Goal: Task Accomplishment & Management: Manage account settings

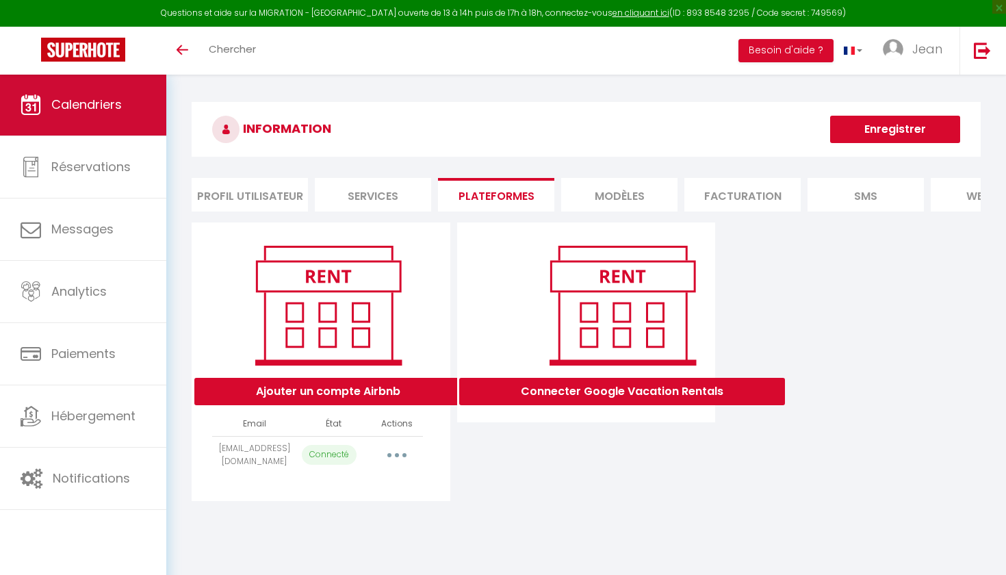
click at [92, 115] on link "Calendriers" at bounding box center [83, 105] width 166 height 62
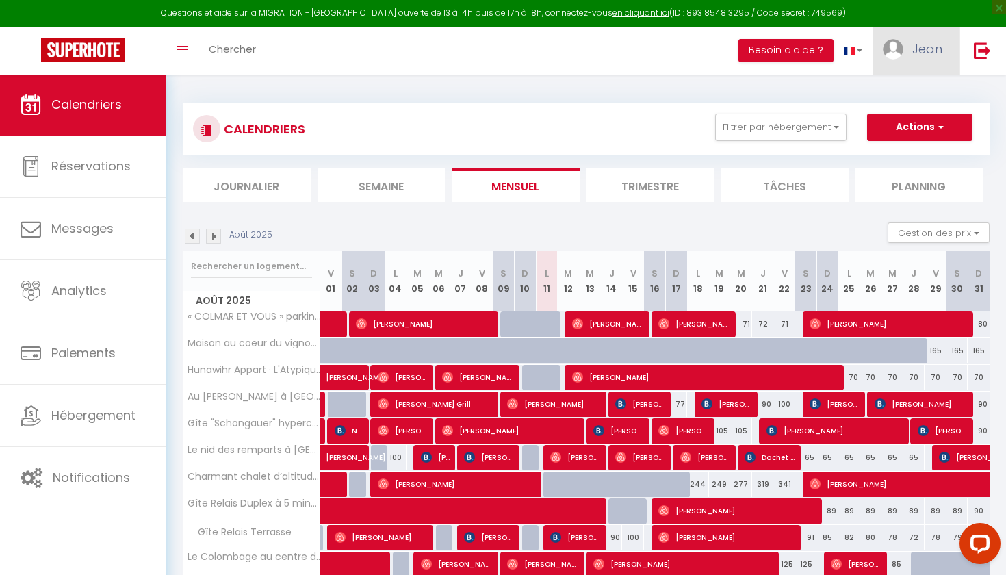
click at [906, 50] on link "Jean" at bounding box center [915, 51] width 87 height 48
click at [906, 90] on link "Paramètres" at bounding box center [904, 94] width 101 height 23
select select "fr"
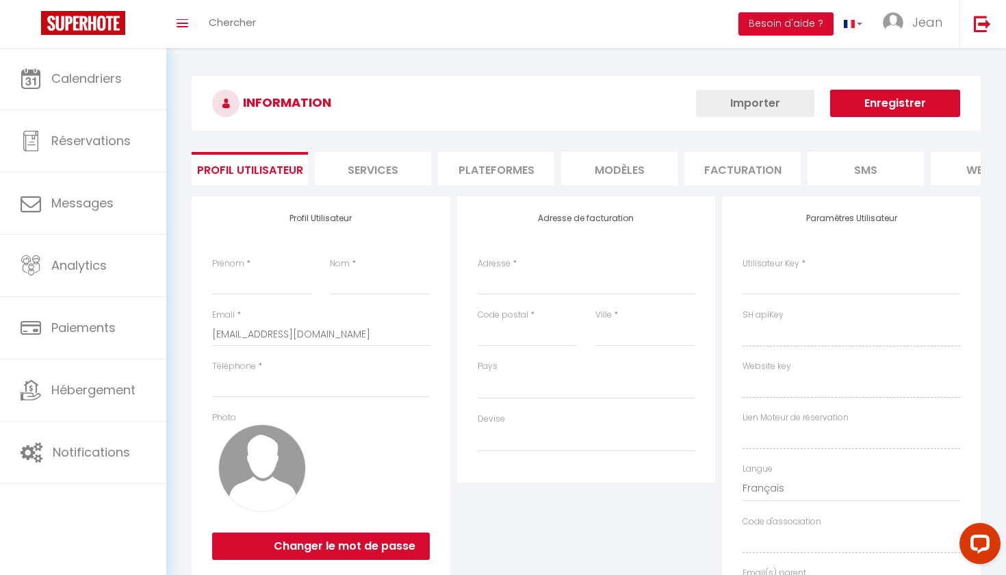
type input "Jean"
type input "Freyburger"
type input "0674114994"
type input "[STREET_ADDRESS]"
type input "68770"
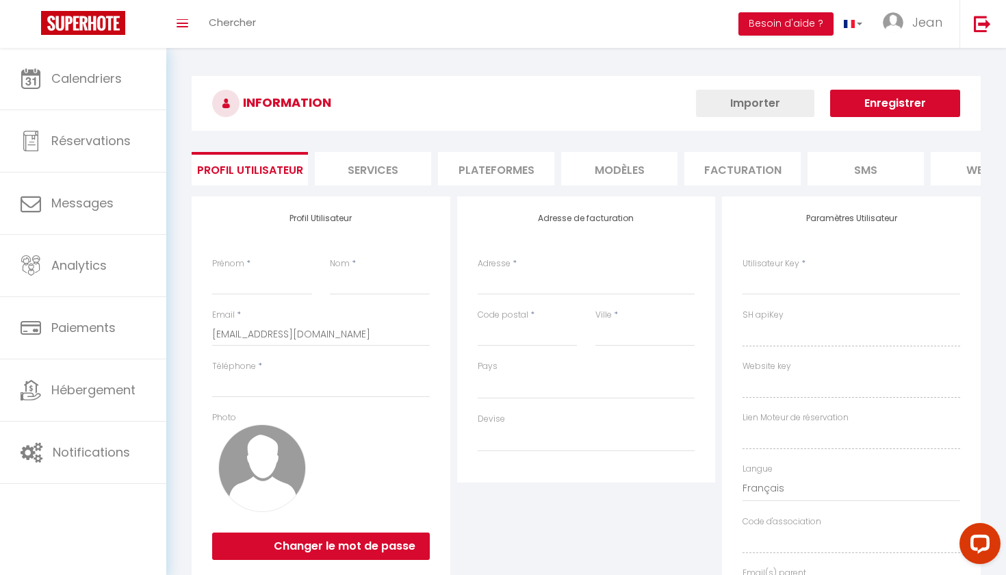
type input "AMMERSCHWIHR"
type input "QqiHCxIuvoq4SjTFu72yPgo0x"
type input "A69zwifULggxSE2dkQWlf7dTl"
type input "[URL][DOMAIN_NAME]"
type input "FO27250"
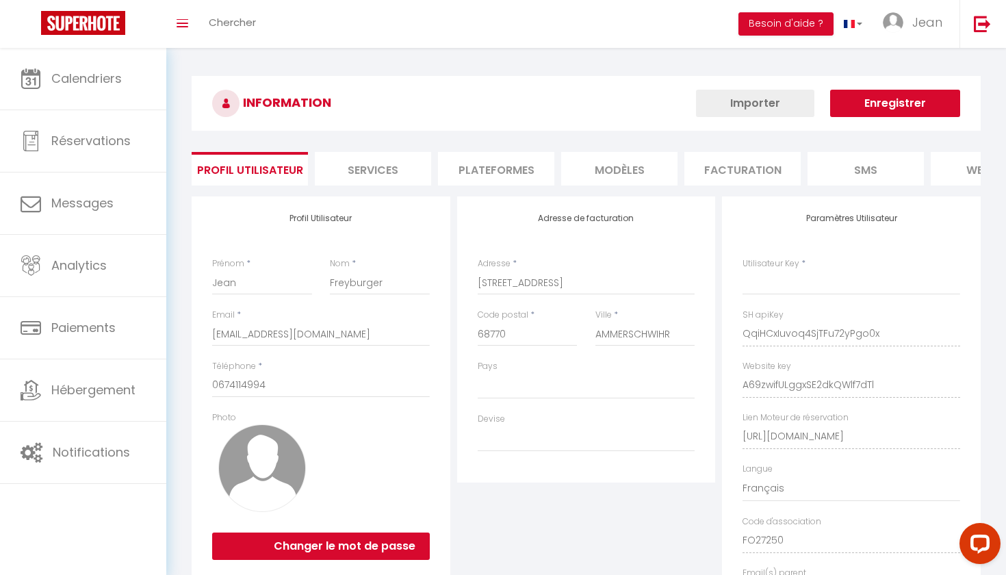
select select "28"
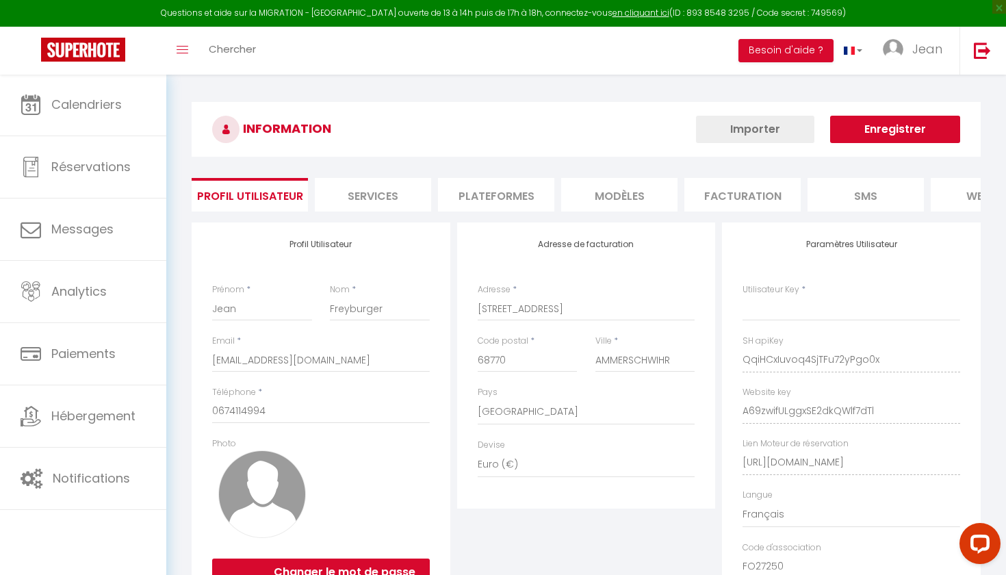
type input "QqiHCxIuvoq4SjTFu72yPgo0x"
type input "A69zwifULggxSE2dkQWlf7dTl"
type input "[URL][DOMAIN_NAME]"
select select "fr"
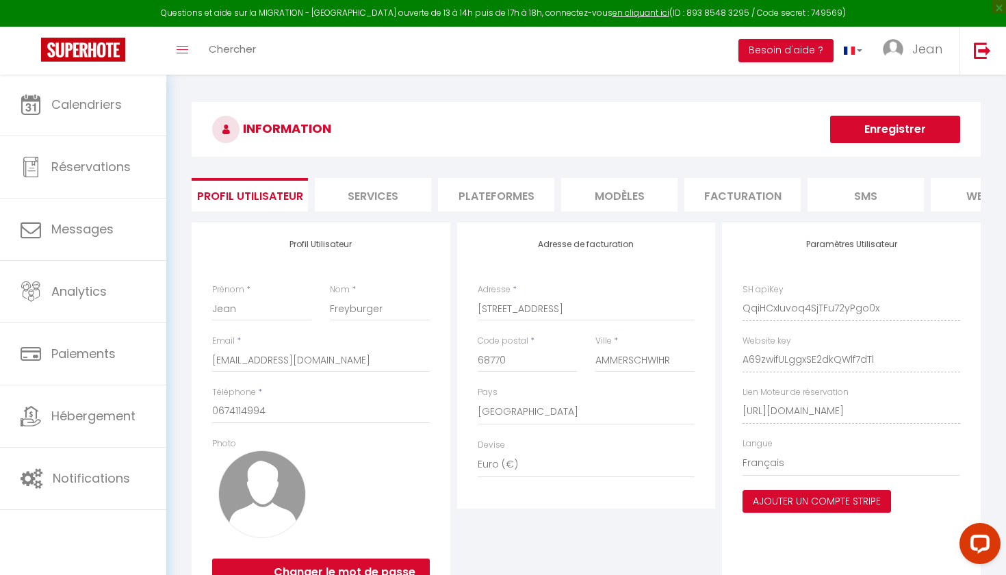
click at [508, 190] on li "Plateformes" at bounding box center [496, 195] width 116 height 34
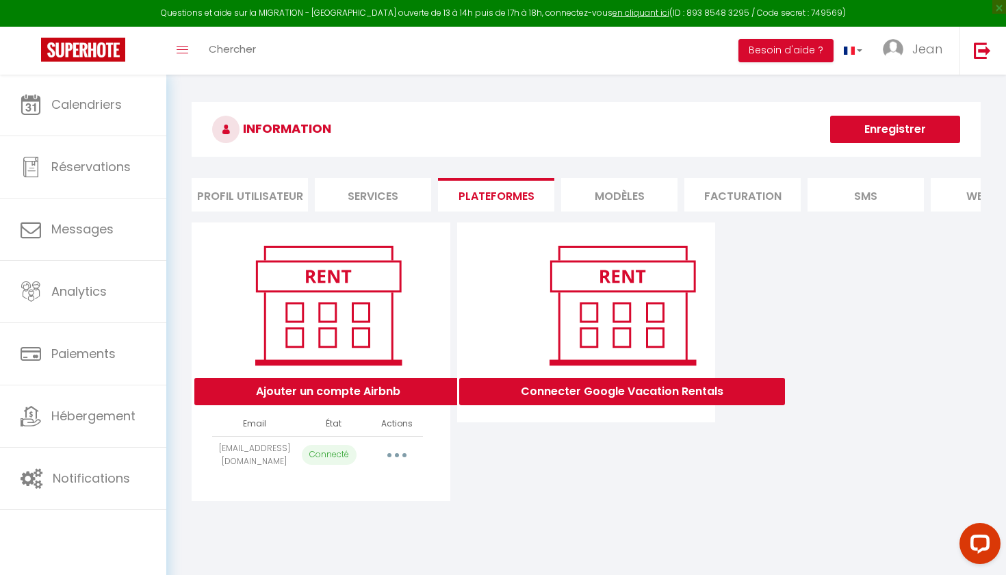
click at [393, 451] on button "button" at bounding box center [397, 455] width 38 height 22
click at [336, 508] on link "Importer les appartements" at bounding box center [336, 510] width 151 height 23
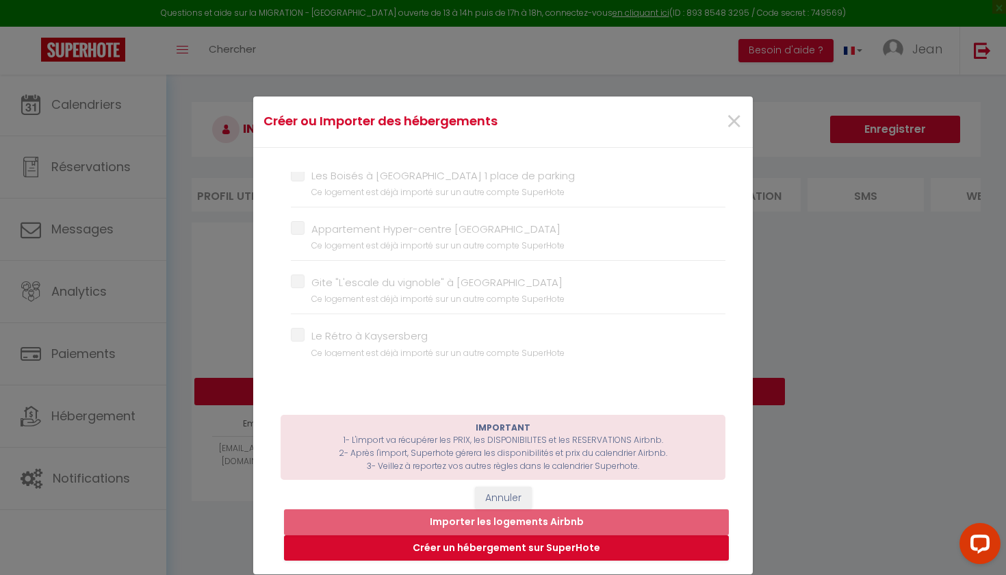
scroll to position [1130, 0]
click at [727, 120] on span "×" at bounding box center [733, 121] width 17 height 41
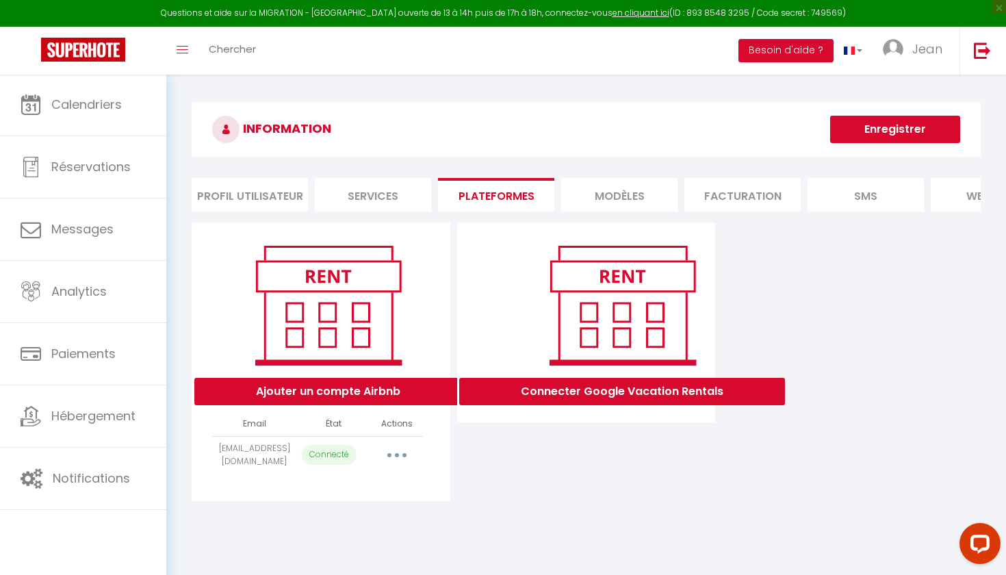
click at [792, 321] on div "Ajouter un compte Airbnb Email État Actions [EMAIL_ADDRESS][DOMAIN_NAME] Connec…" at bounding box center [586, 361] width 796 height 278
